Goal: Information Seeking & Learning: Check status

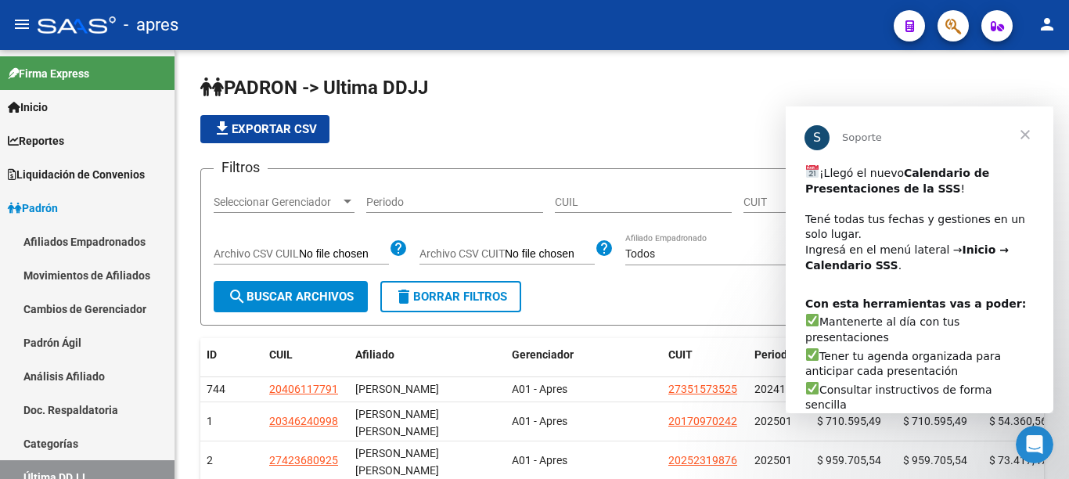
click at [1027, 134] on span "Cerrar" at bounding box center [1025, 134] width 56 height 56
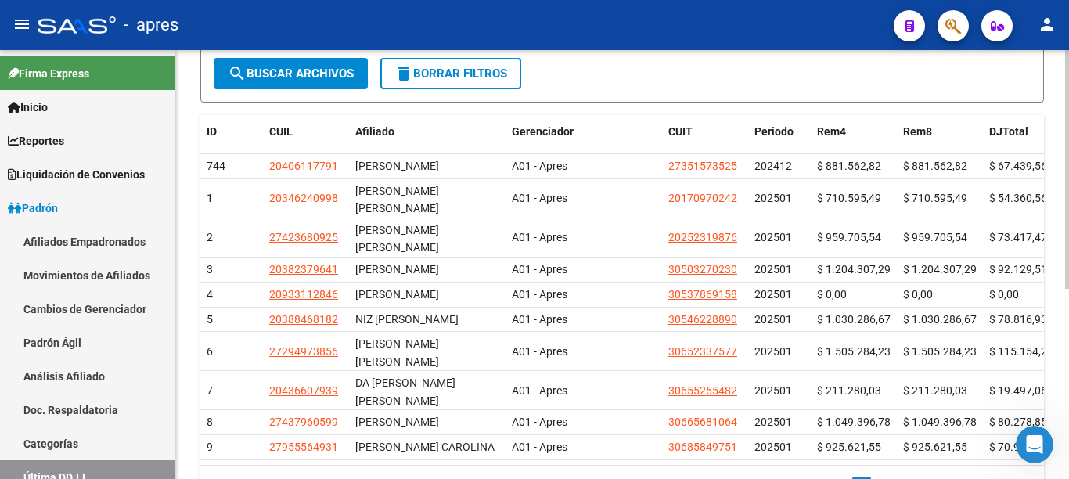
scroll to position [236, 0]
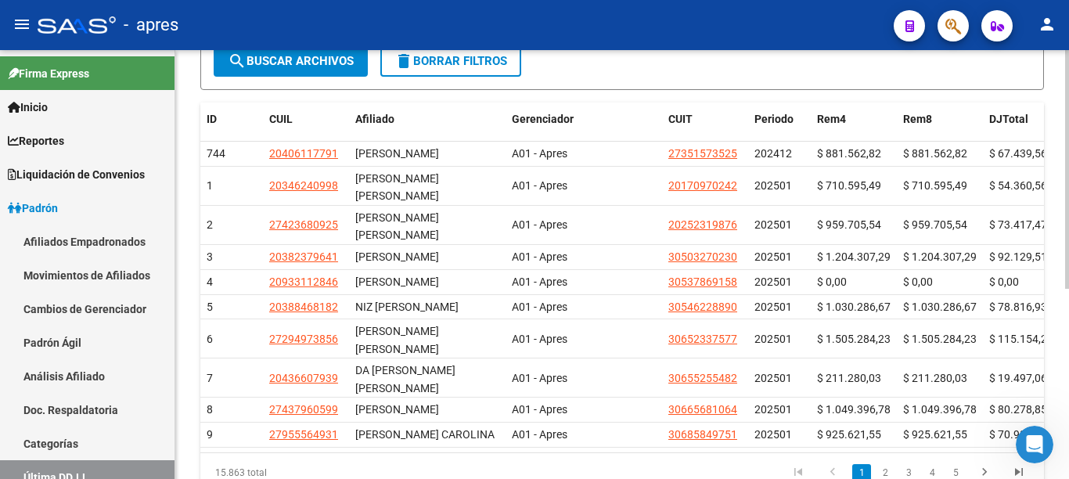
click at [1068, 268] on div at bounding box center [1067, 169] width 4 height 239
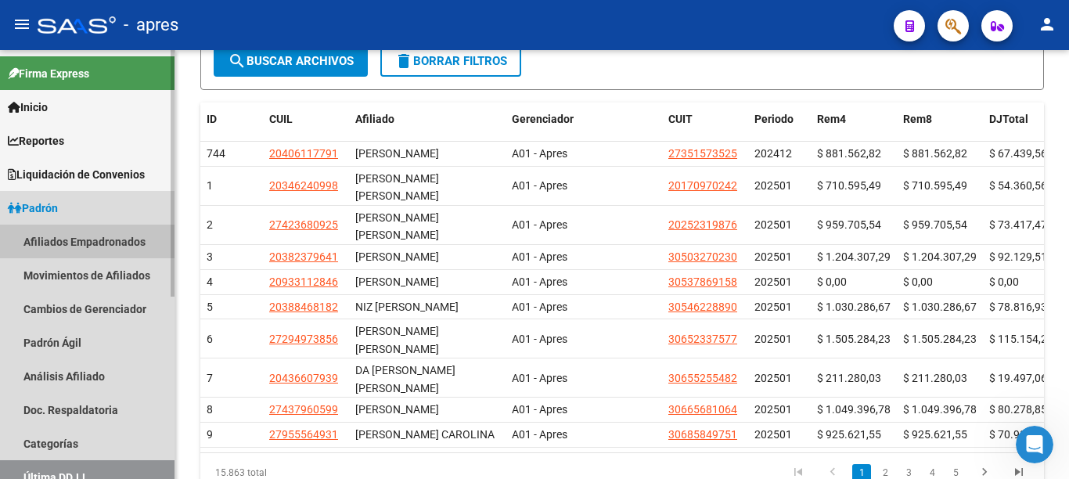
click at [80, 235] on link "Afiliados Empadronados" at bounding box center [87, 242] width 175 height 34
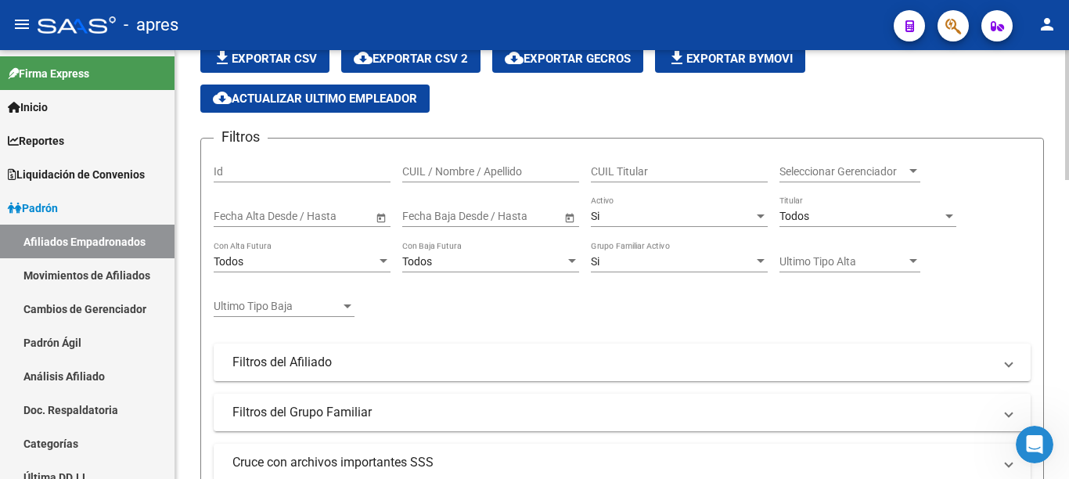
scroll to position [101, 0]
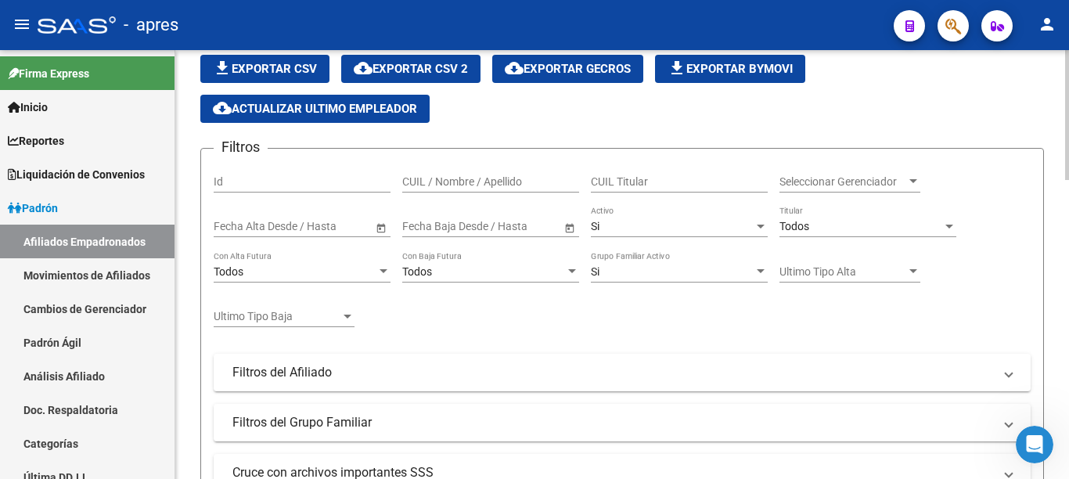
click at [484, 182] on input "CUIL / Nombre / Apellido" at bounding box center [490, 181] width 177 height 13
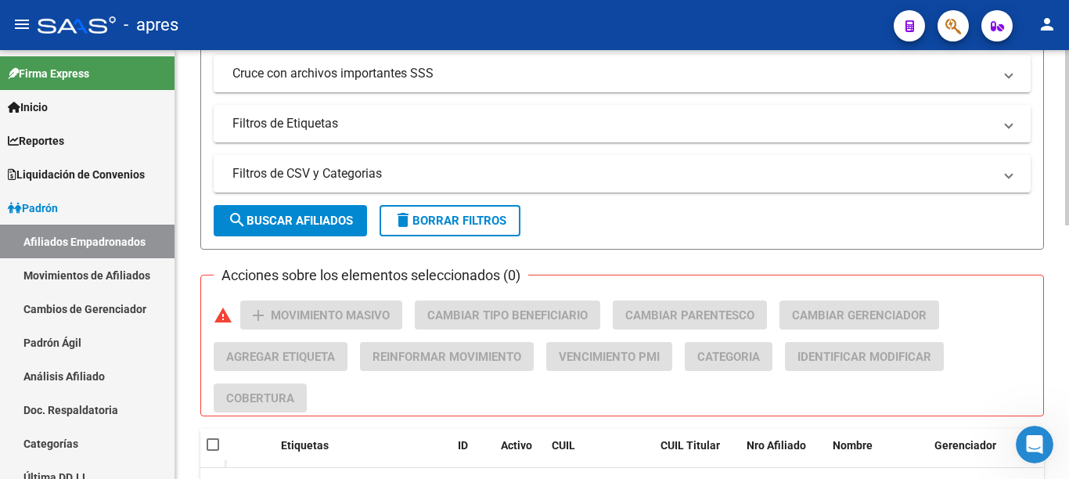
click at [1068, 225] on div at bounding box center [1067, 137] width 4 height 175
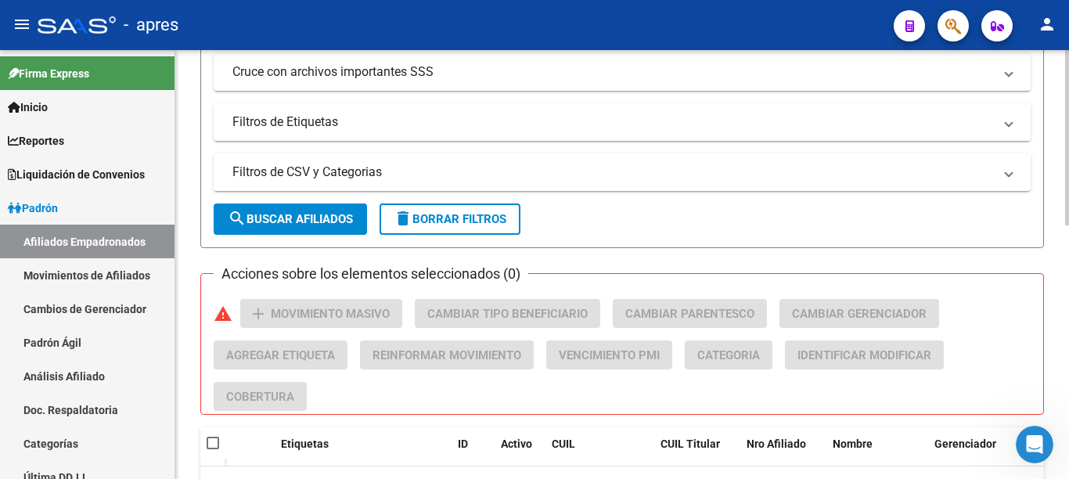
scroll to position [618, 0]
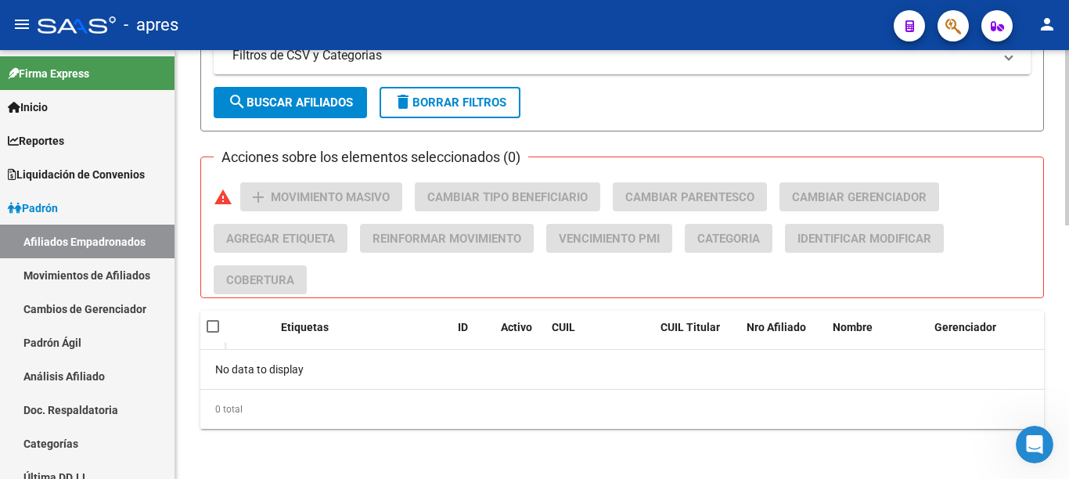
click at [333, 108] on span "search Buscar Afiliados" at bounding box center [290, 102] width 125 height 14
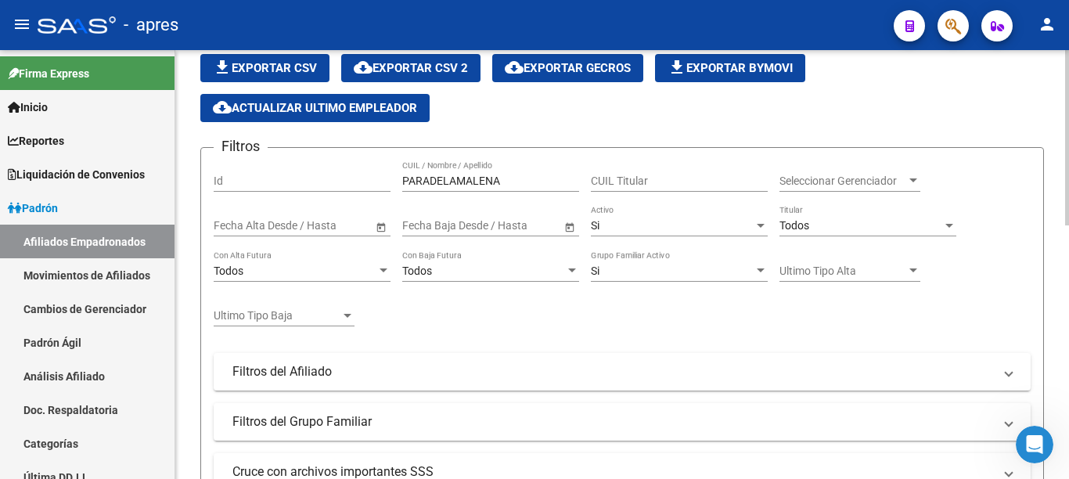
scroll to position [67, 0]
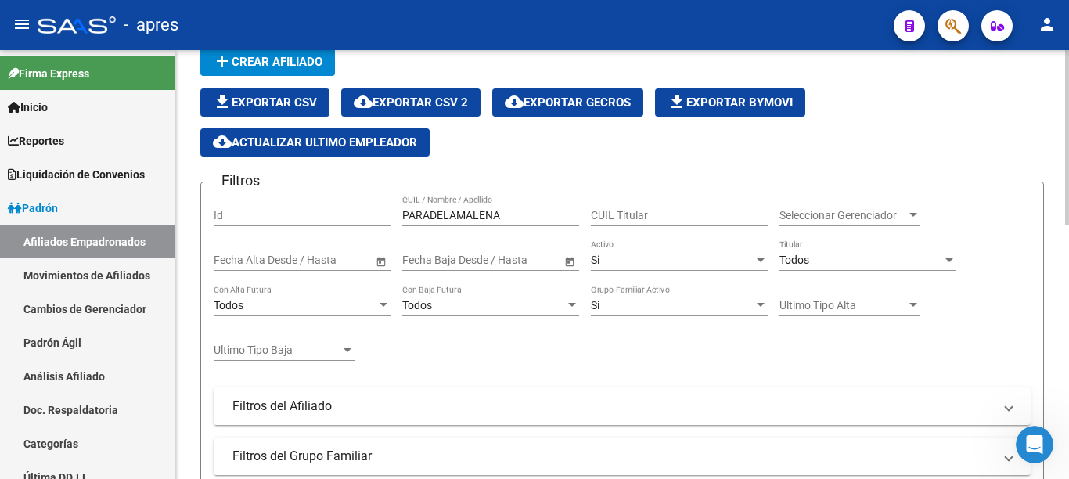
click at [1068, 171] on div at bounding box center [1067, 137] width 4 height 175
drag, startPoint x: 513, startPoint y: 215, endPoint x: 360, endPoint y: 215, distance: 152.6
click at [363, 215] on div "Filtros Id PARADELAMALENA CUIL / Nombre / Apellido CUIL Titular Seleccionar Ger…" at bounding box center [622, 385] width 817 height 380
type input "[PERSON_NAME]"
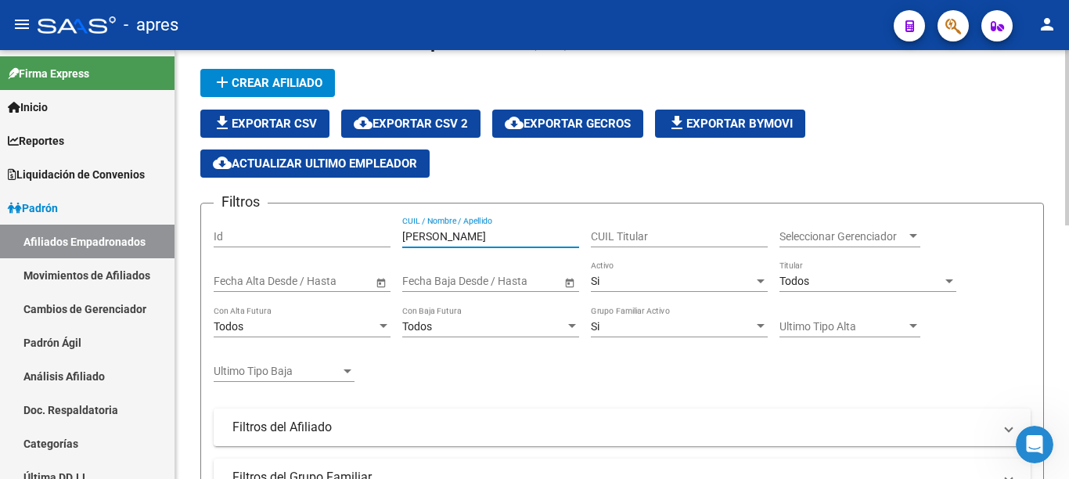
scroll to position [36, 0]
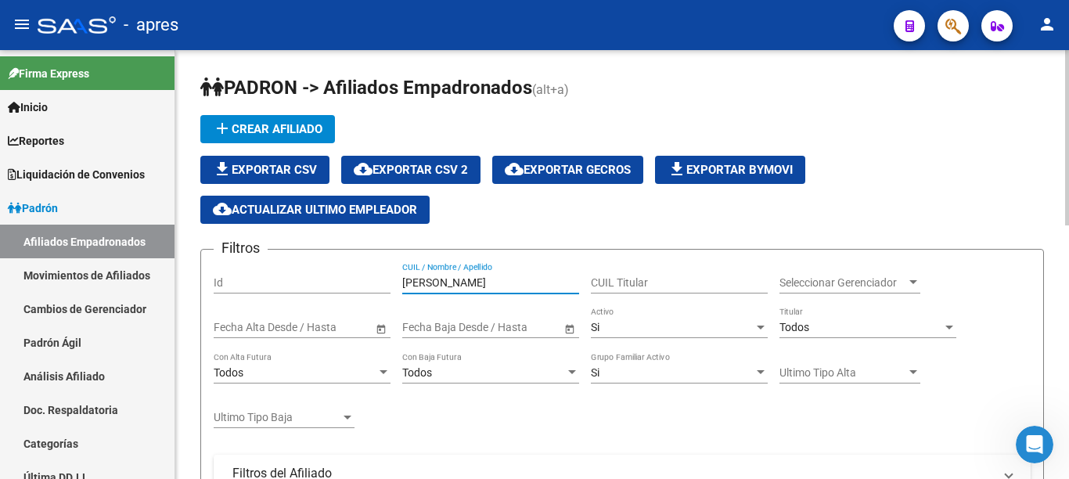
drag, startPoint x: 505, startPoint y: 279, endPoint x: 341, endPoint y: 299, distance: 164.8
click at [343, 299] on div "Filtros Id [PERSON_NAME] CUIL / Nombre / Apellido CUIL Titular Seleccionar Gere…" at bounding box center [622, 452] width 817 height 380
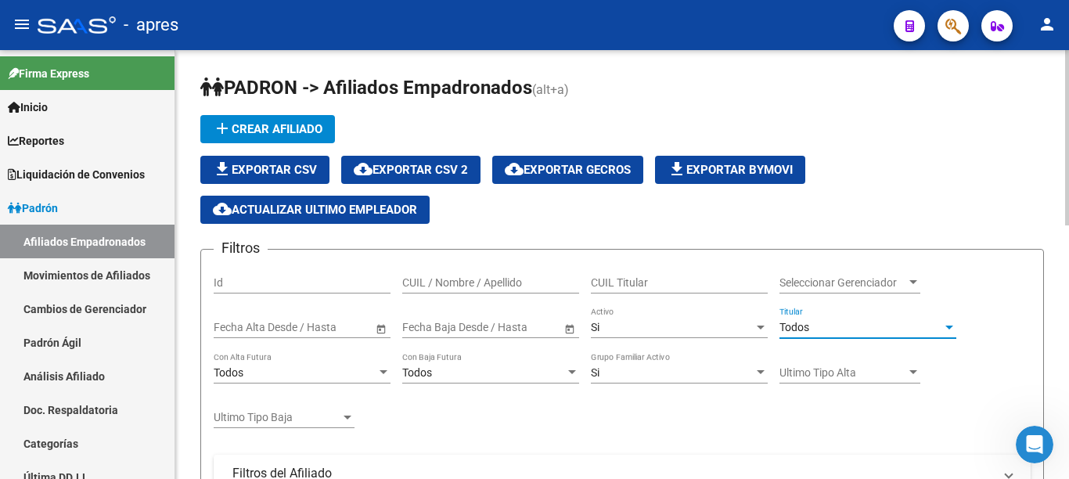
click at [817, 328] on div "Todos" at bounding box center [861, 327] width 163 height 13
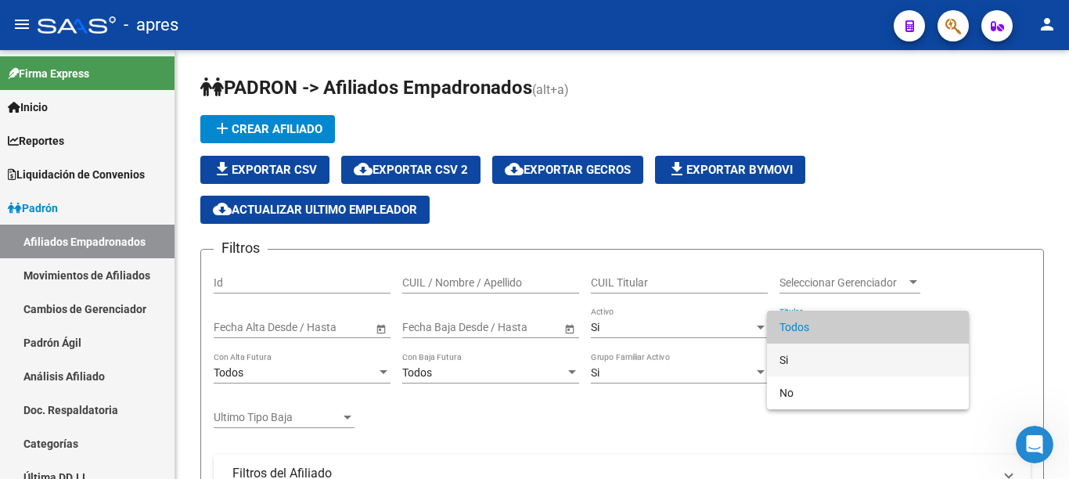
click at [802, 359] on span "Si" at bounding box center [868, 360] width 177 height 33
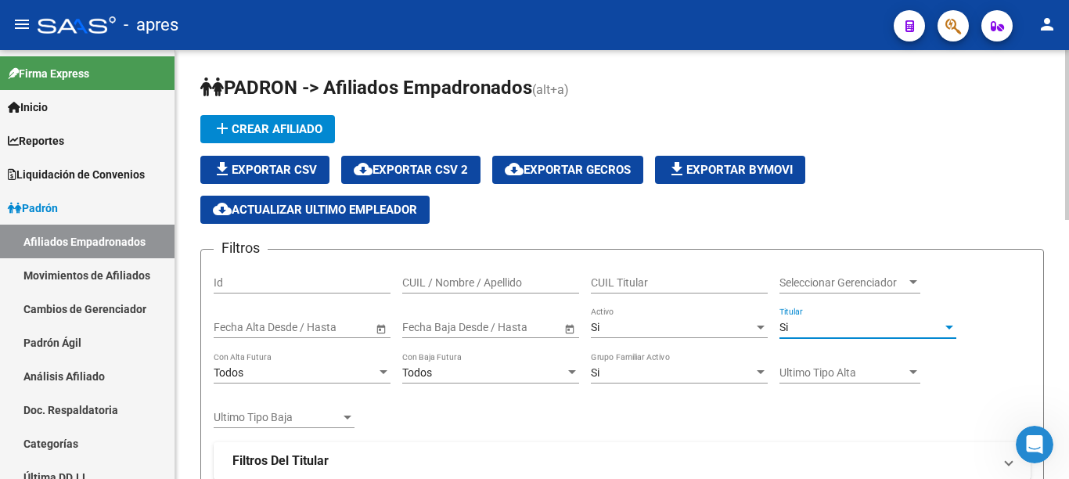
click at [650, 284] on input "CUIL Titular" at bounding box center [679, 282] width 177 height 13
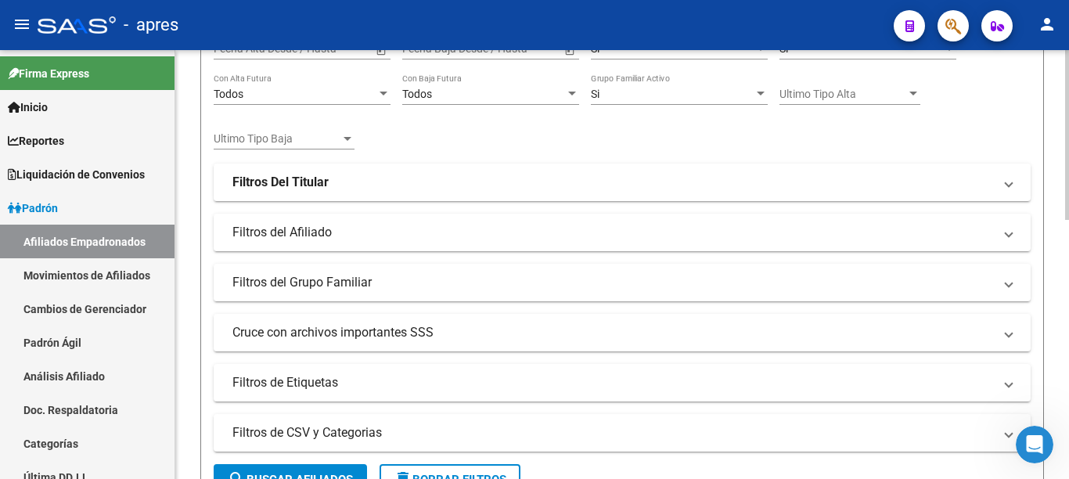
scroll to position [307, 0]
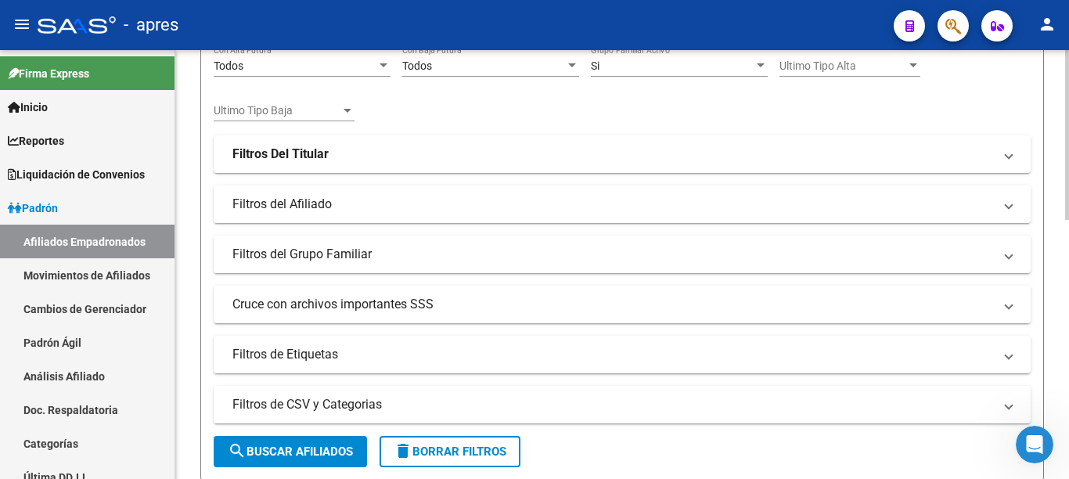
click at [1068, 202] on div at bounding box center [1067, 135] width 4 height 170
type input "20243437564"
click at [320, 456] on span "search Buscar Afiliados" at bounding box center [290, 452] width 125 height 14
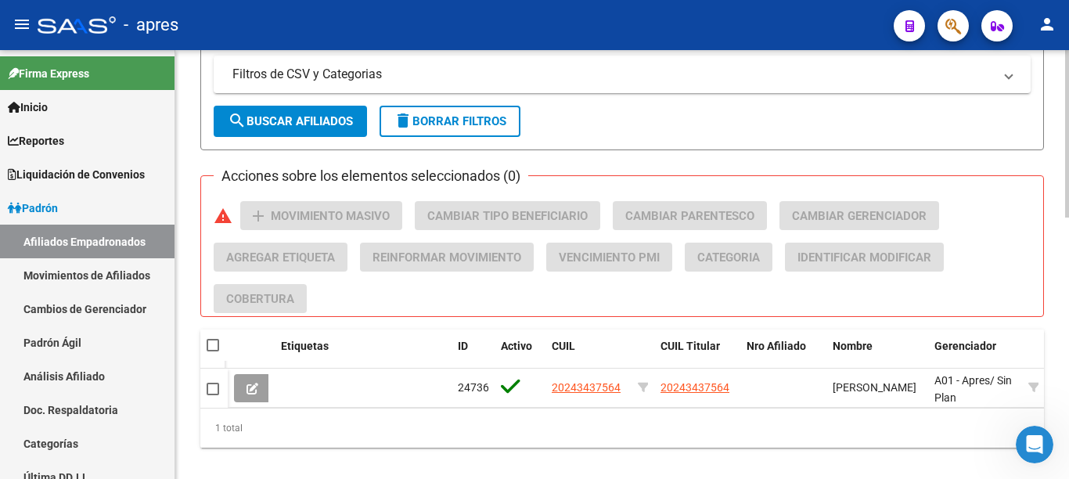
scroll to position [669, 0]
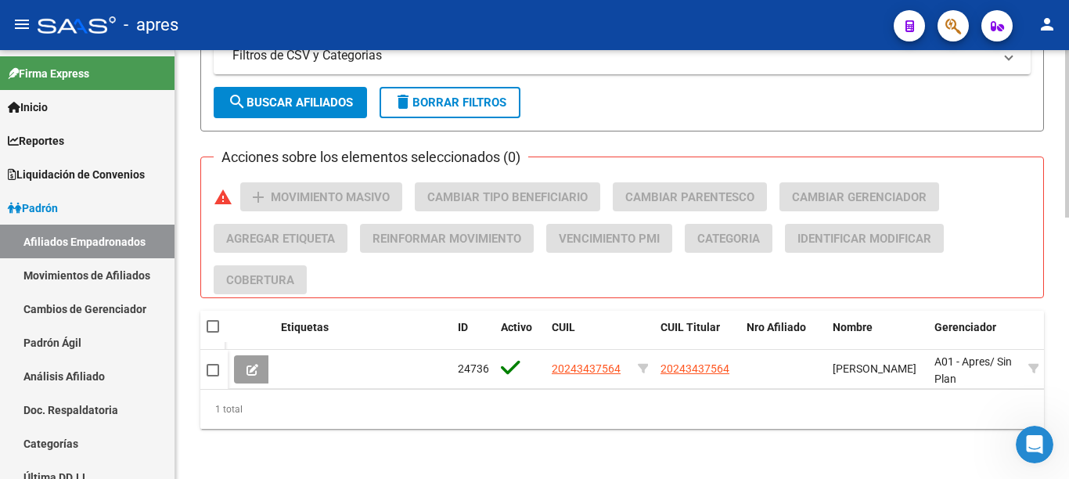
click at [1068, 218] on div at bounding box center [1067, 133] width 4 height 167
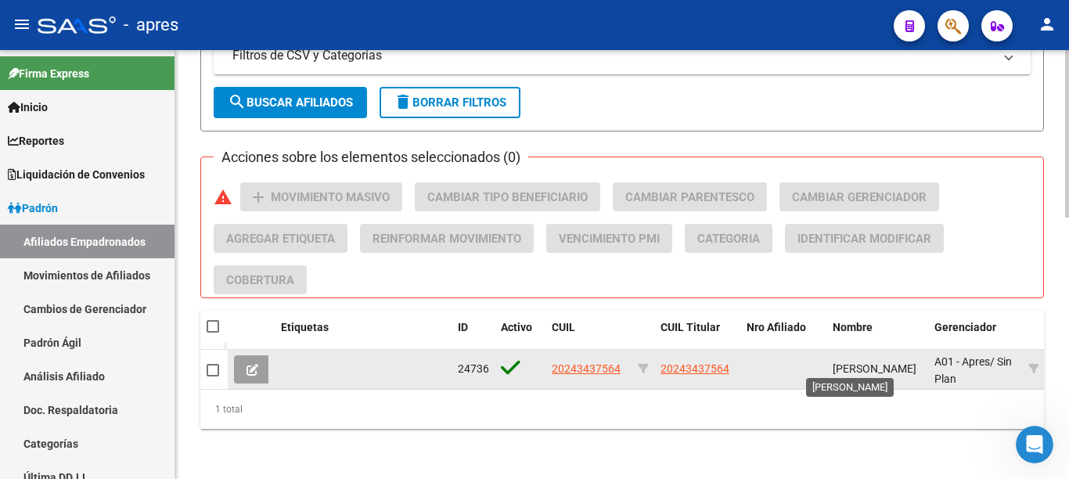
click at [850, 362] on span "[PERSON_NAME]" at bounding box center [875, 368] width 84 height 13
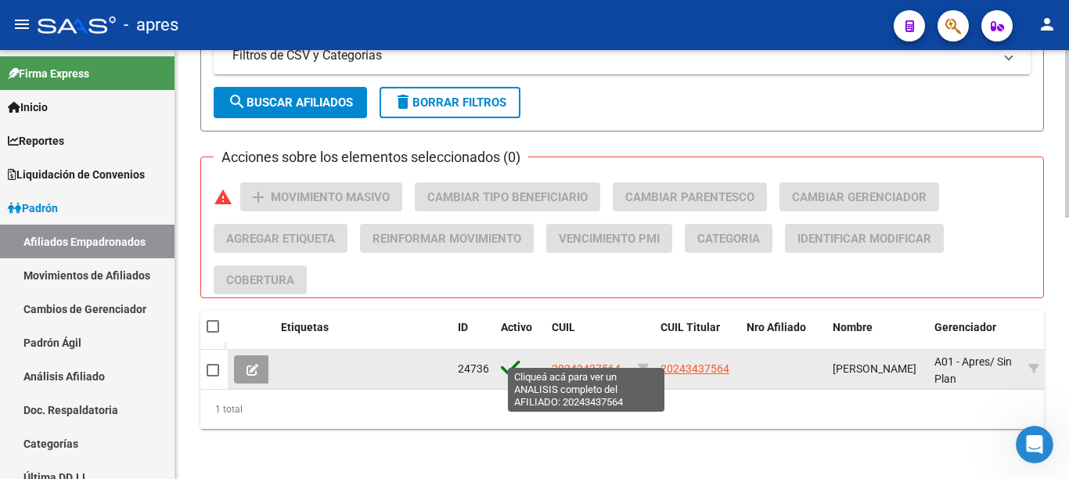
click at [592, 362] on span "20243437564" at bounding box center [586, 368] width 69 height 13
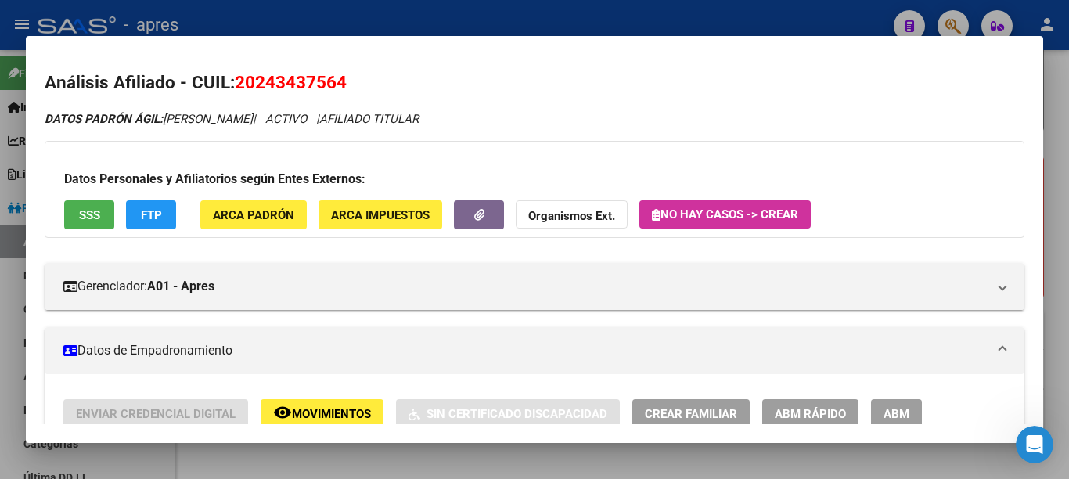
click at [158, 218] on span "FTP" at bounding box center [151, 215] width 21 height 14
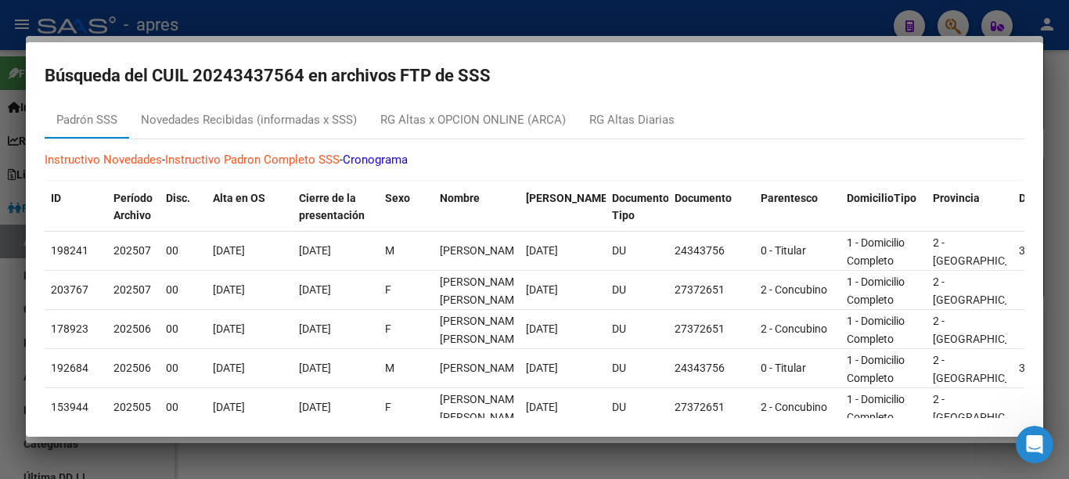
scroll to position [3, 0]
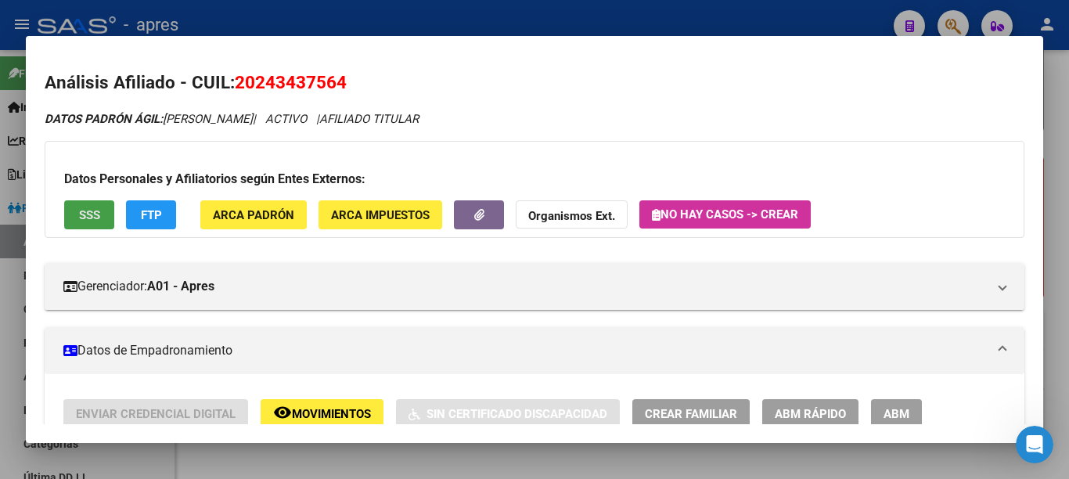
click at [102, 221] on button "SSS" at bounding box center [89, 214] width 50 height 29
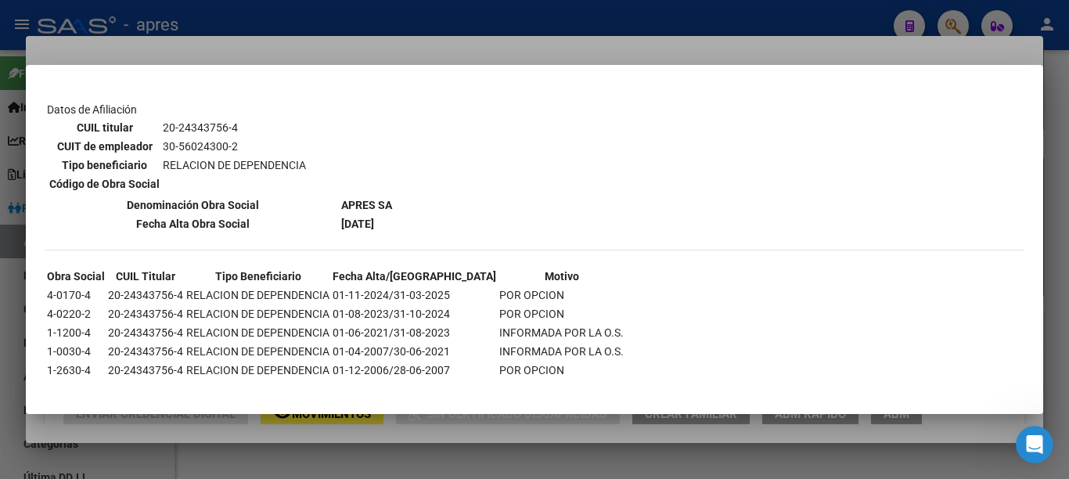
scroll to position [740, 0]
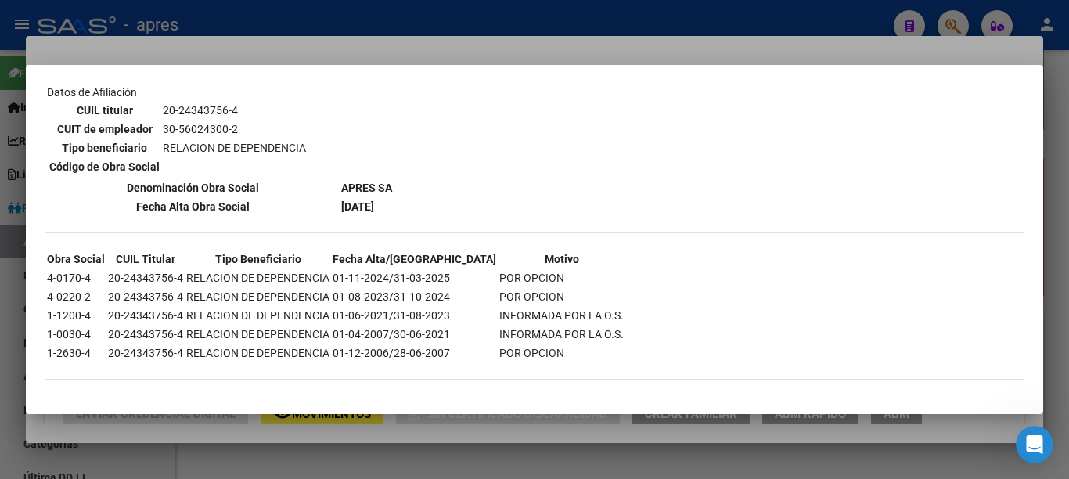
click at [445, 337] on td "01-04-2007/30-06-2021" at bounding box center [414, 334] width 165 height 17
click at [448, 334] on td "01-04-2007/30-06-2021" at bounding box center [414, 334] width 165 height 17
drag, startPoint x: 338, startPoint y: 315, endPoint x: 417, endPoint y: 319, distance: 79.2
click at [417, 319] on td "01-06-2021/31-08-2023" at bounding box center [414, 315] width 165 height 17
click at [441, 313] on td "01-06-2021/31-08-2023" at bounding box center [414, 315] width 165 height 17
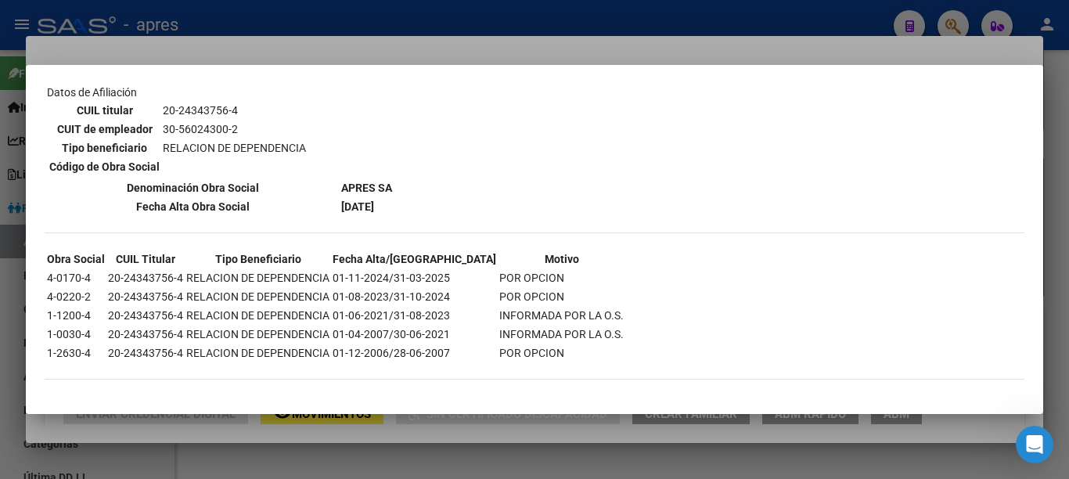
drag, startPoint x: 327, startPoint y: 293, endPoint x: 517, endPoint y: 300, distance: 190.3
click at [517, 300] on tr "4-0220-2 20-24343756-4 RELACION DE DEPENDENCIA 01-08-2023/31-10-2024 POR OPCION" at bounding box center [335, 296] width 578 height 17
click at [422, 301] on td "01-08-2023/31-10-2024" at bounding box center [414, 296] width 165 height 17
click at [444, 297] on td "01-08-2023/31-10-2024" at bounding box center [414, 296] width 165 height 17
drag, startPoint x: 334, startPoint y: 273, endPoint x: 524, endPoint y: 278, distance: 189.5
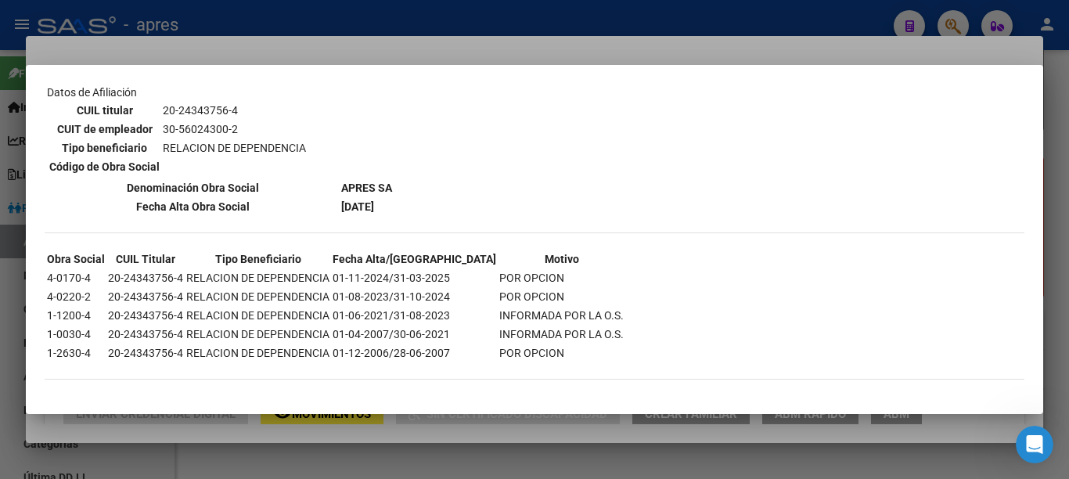
click at [524, 278] on tr "4-0170-4 20-24343756-4 RELACION DE DEPENDENCIA 01-11-2024/31-03-2025 POR OPCION" at bounding box center [335, 277] width 578 height 17
click at [499, 282] on td "POR OPCION" at bounding box center [562, 277] width 126 height 17
click at [450, 277] on td "01-11-2024/31-03-2025" at bounding box center [414, 277] width 165 height 17
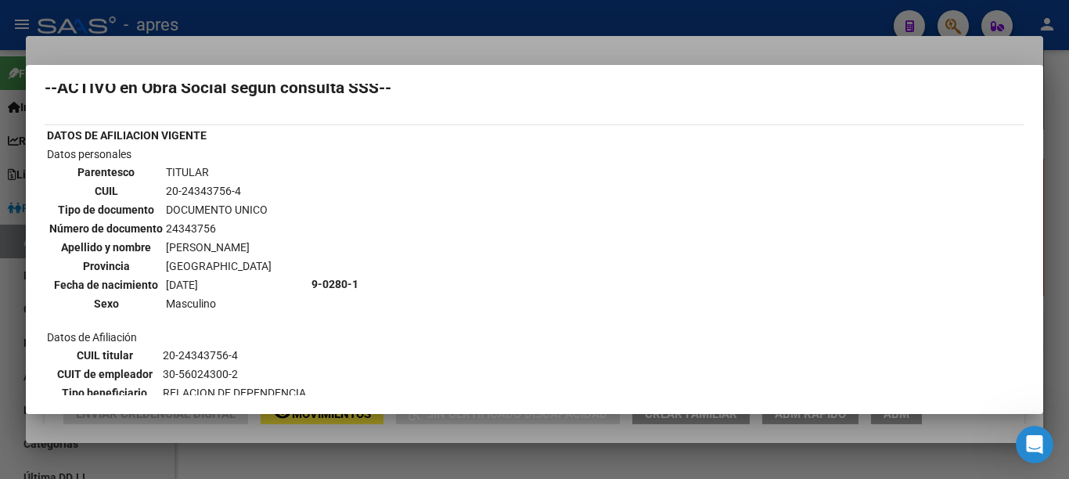
scroll to position [0, 0]
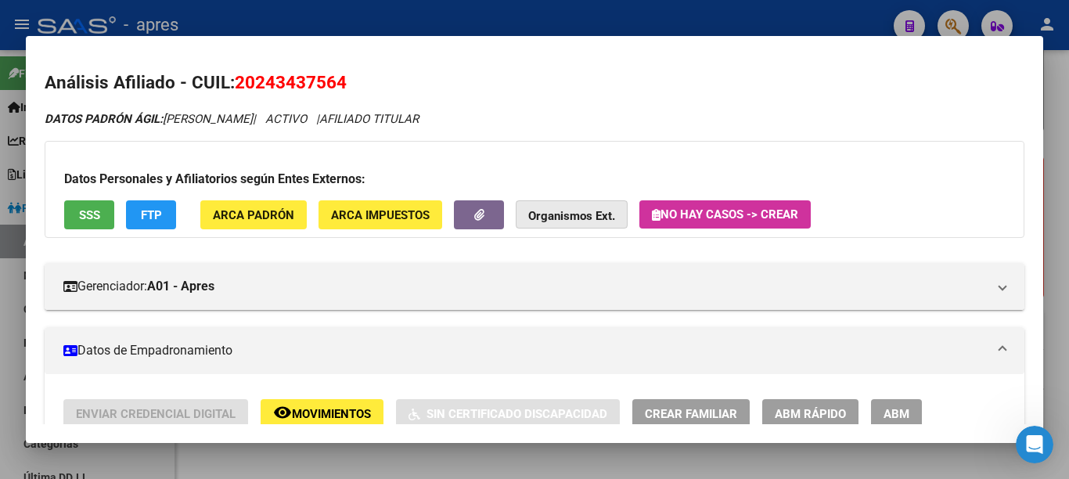
click at [582, 217] on strong "Organismos Ext." at bounding box center [571, 216] width 87 height 14
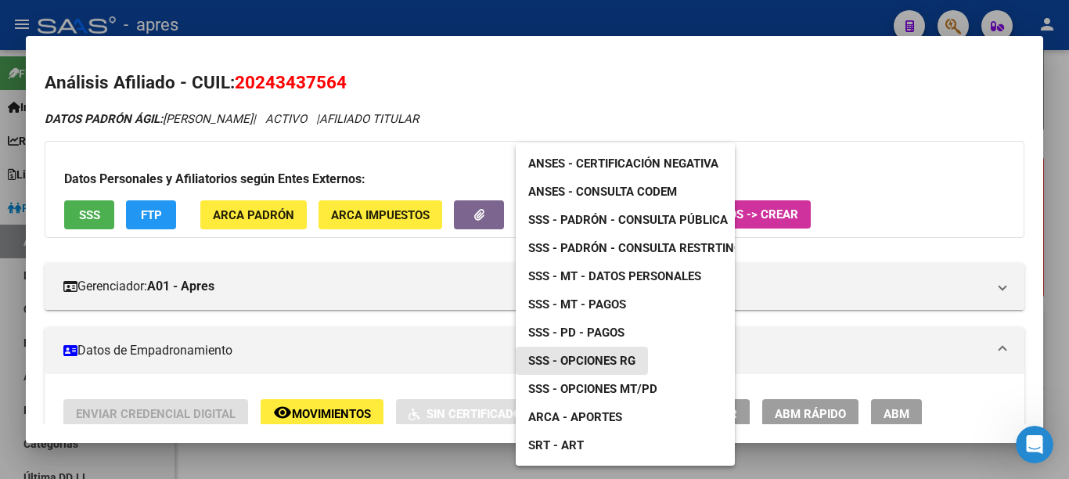
click at [613, 363] on span "SSS - Opciones RG" at bounding box center [581, 361] width 107 height 14
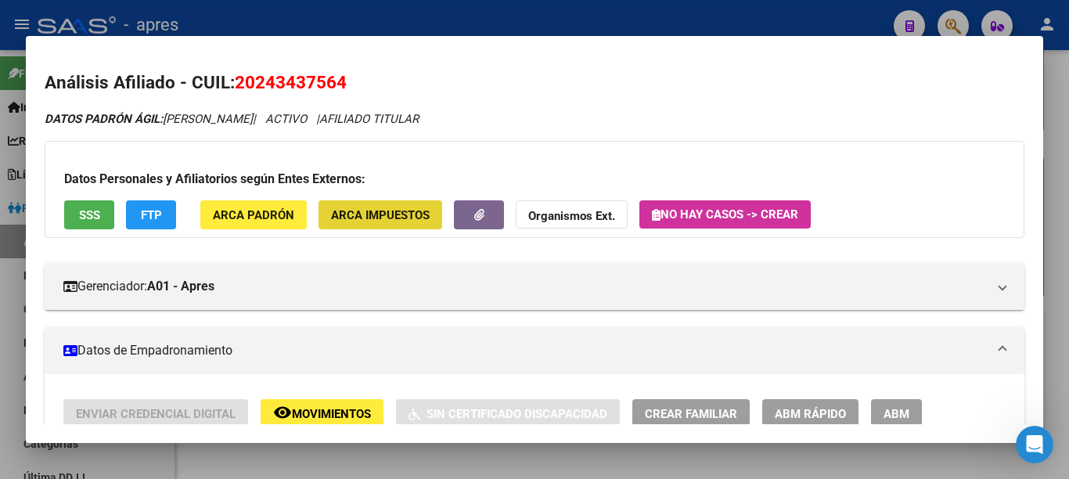
click at [408, 214] on span "ARCA Impuestos" at bounding box center [380, 215] width 99 height 14
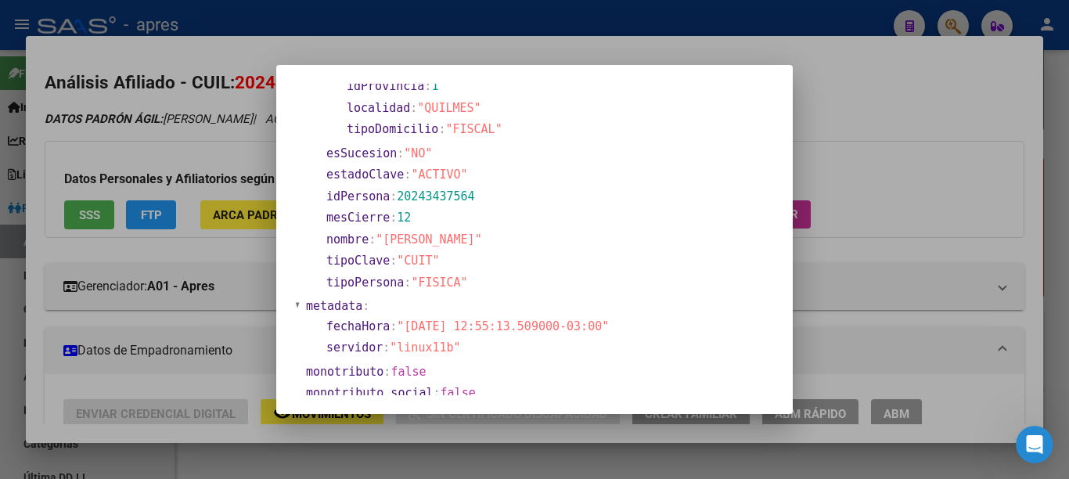
scroll to position [157, 0]
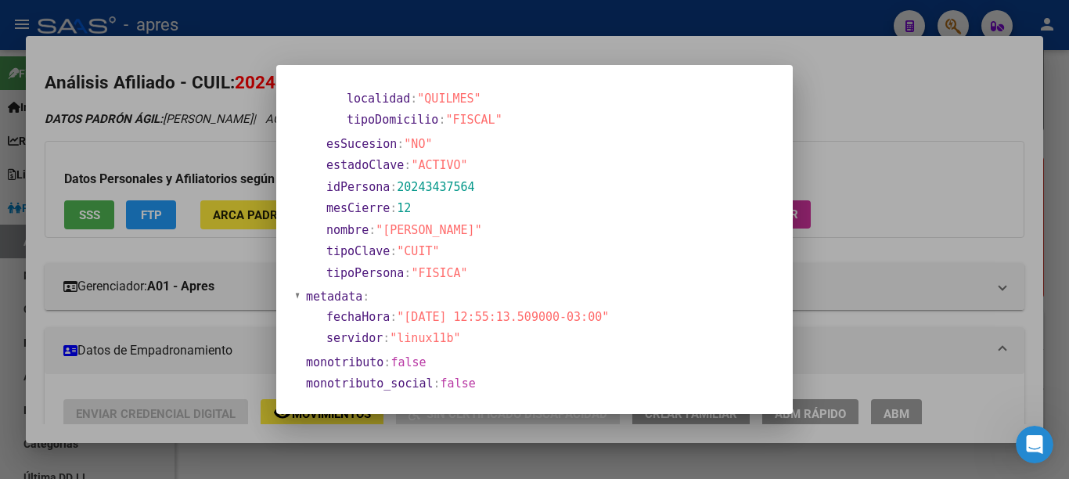
click at [883, 153] on div at bounding box center [534, 239] width 1069 height 479
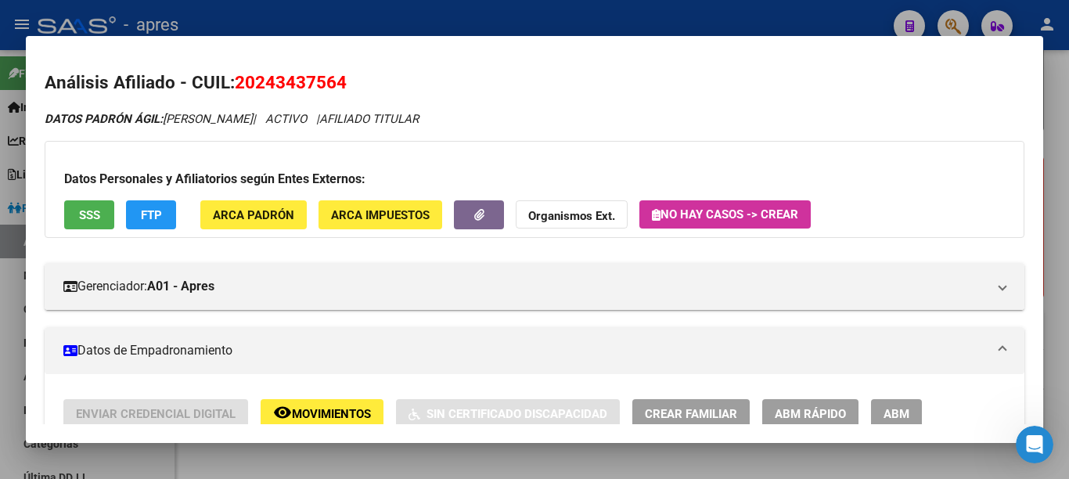
click at [277, 213] on span "ARCA Padrón" at bounding box center [253, 215] width 81 height 14
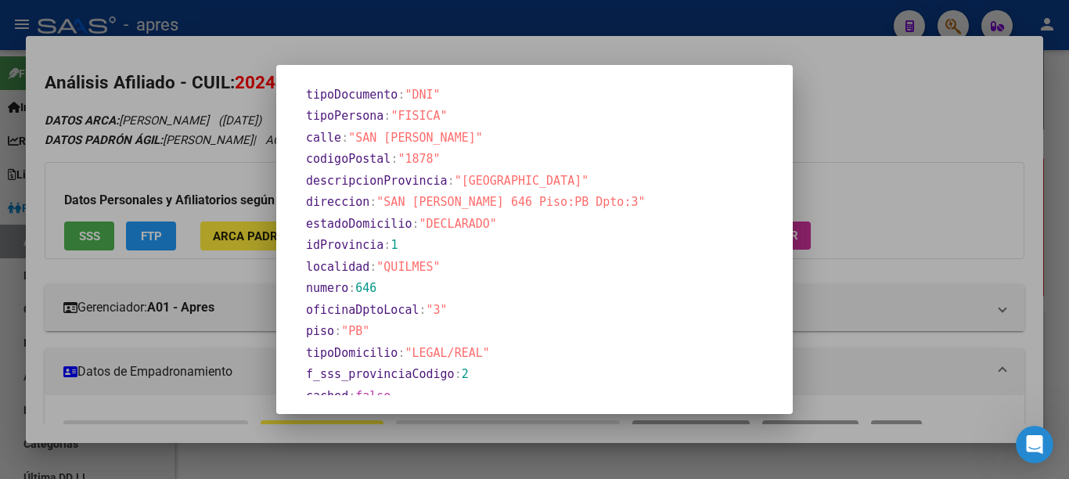
scroll to position [780, 0]
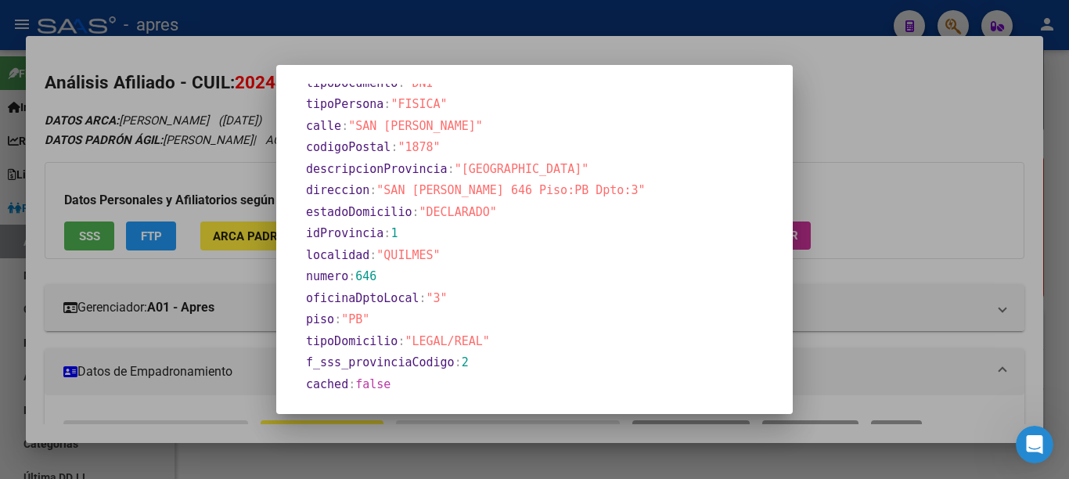
click at [898, 144] on div at bounding box center [534, 239] width 1069 height 479
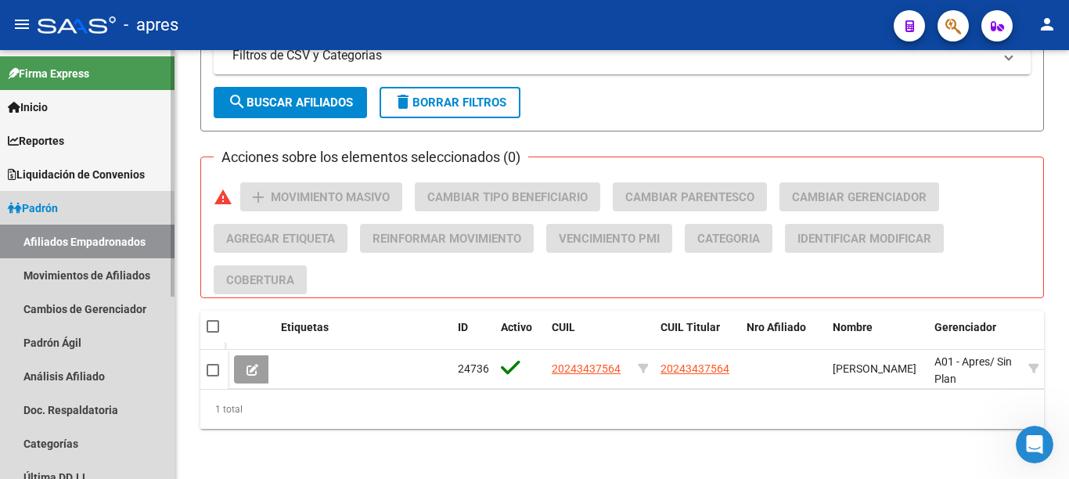
click at [53, 211] on span "Padrón" at bounding box center [33, 208] width 50 height 17
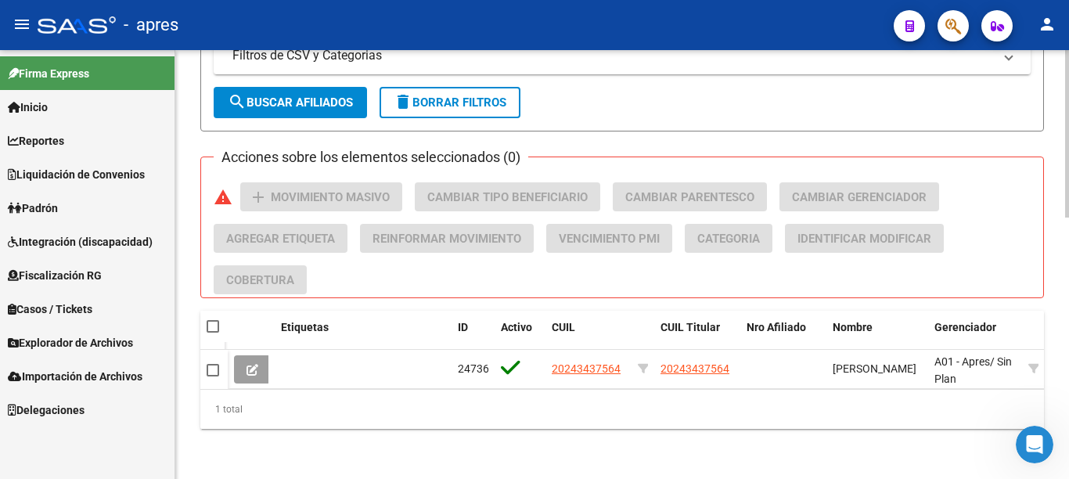
click at [1068, 218] on div at bounding box center [1067, 133] width 4 height 167
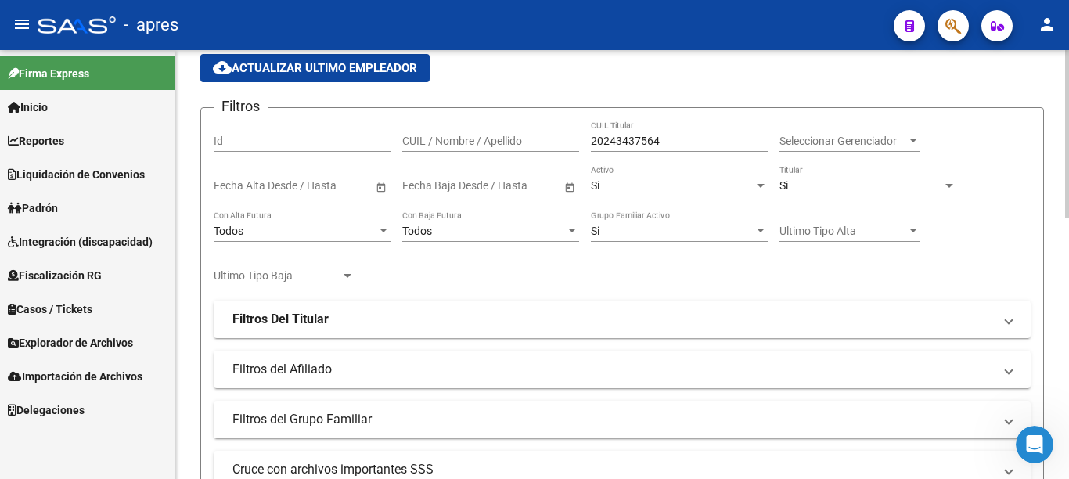
scroll to position [140, 0]
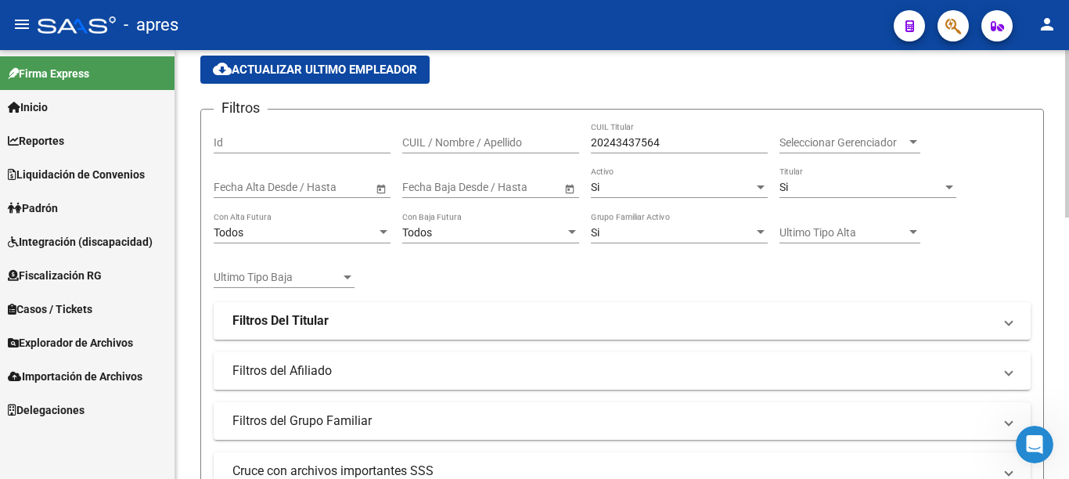
click at [1068, 204] on div at bounding box center [1067, 133] width 4 height 167
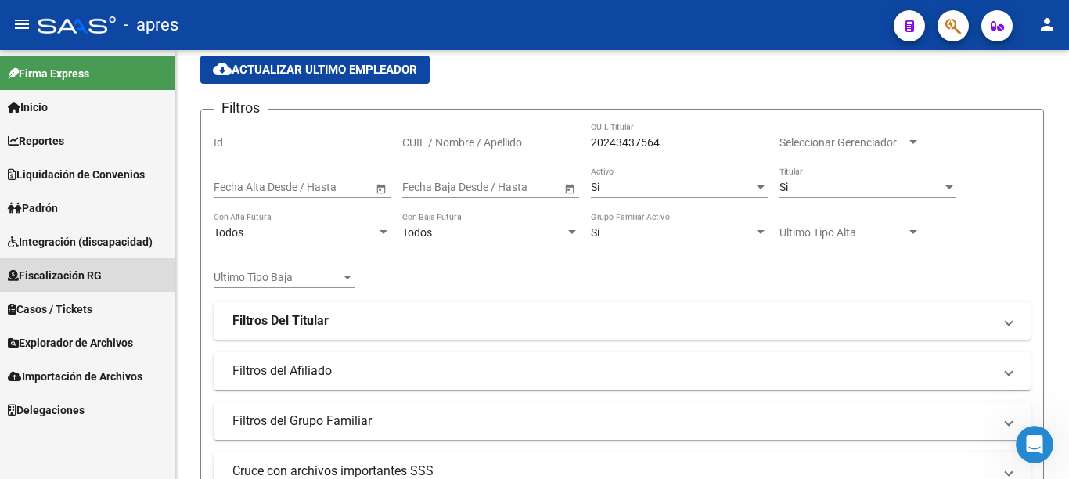
click at [57, 270] on span "Fiscalización RG" at bounding box center [55, 275] width 94 height 17
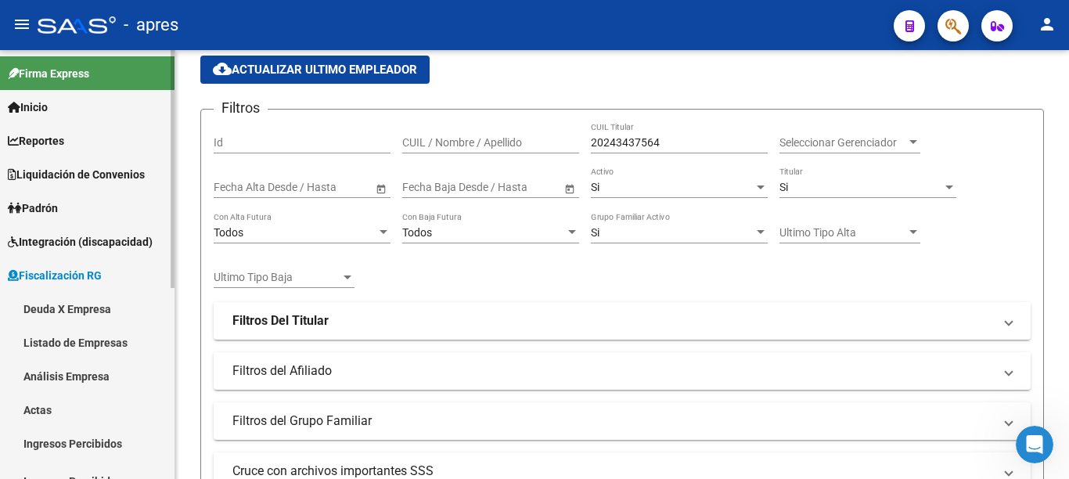
click at [60, 308] on link "Deuda X Empresa" at bounding box center [87, 309] width 175 height 34
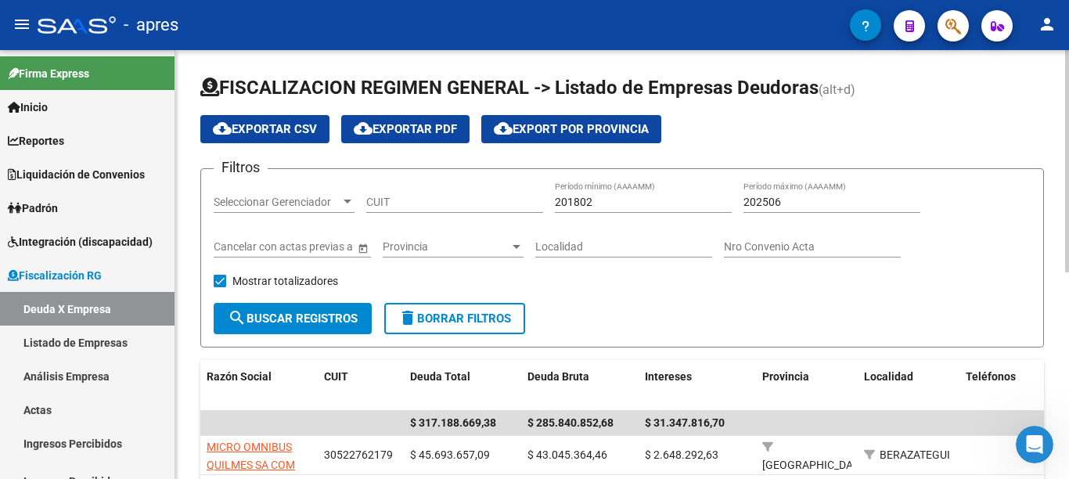
click at [1064, 168] on div "FISCALIZACION REGIMEN GENERAL -> Listado de Empresas Deudoras (alt+d) cloud_dow…" at bounding box center [624, 471] width 898 height 843
